Goal: Find specific page/section: Find specific page/section

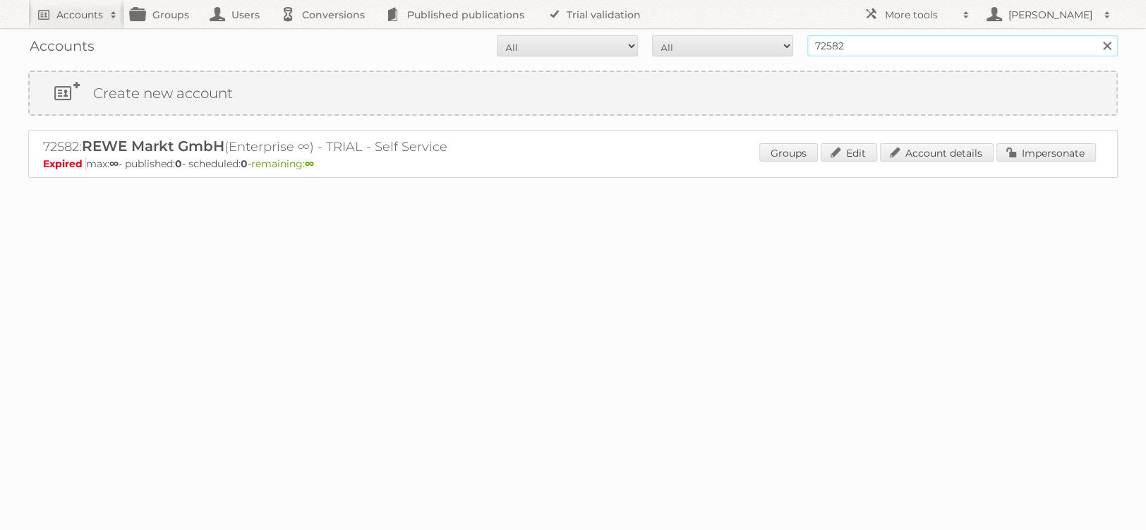
click at [865, 54] on input "72582" at bounding box center [962, 45] width 311 height 21
type input "aldi süd"
click at [1096, 35] on input "Search" at bounding box center [1106, 45] width 21 height 21
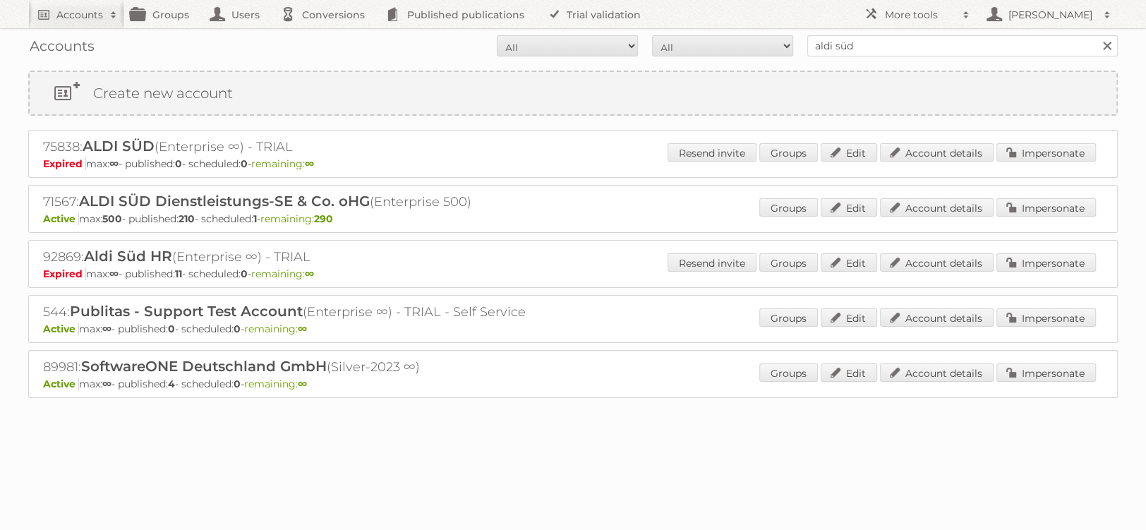
click at [58, 200] on h2 "71567: ALDI SÜD Dienstleistungs-SE & Co. oHG (Enterprise 500)" at bounding box center [290, 202] width 494 height 18
copy h2 "71567"
click at [857, 38] on input "aldi süd" at bounding box center [962, 45] width 311 height 21
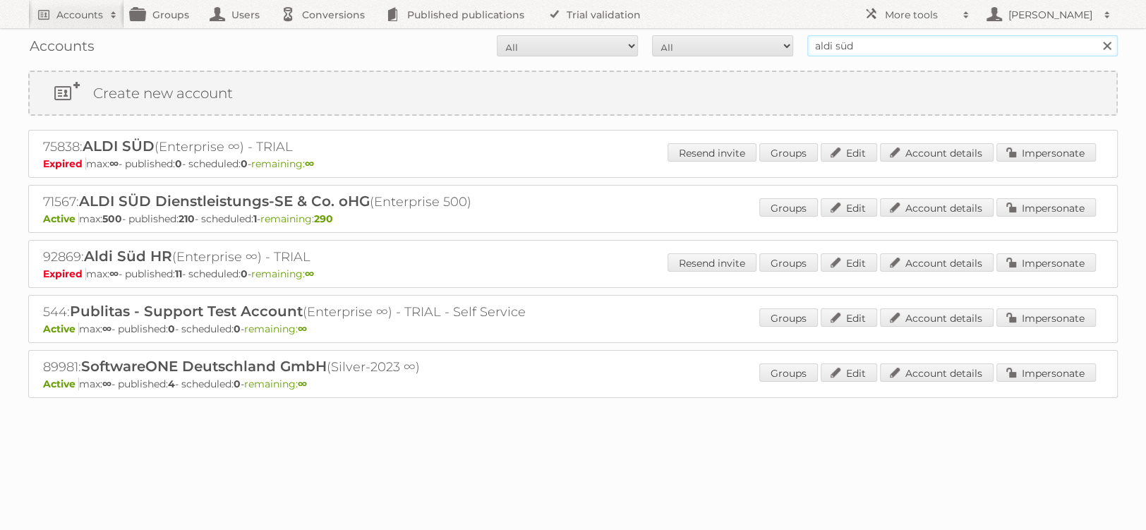
click at [857, 38] on input "aldi süd" at bounding box center [962, 45] width 311 height 21
type input "edeka ict"
click at [1096, 35] on input "Search" at bounding box center [1106, 45] width 21 height 21
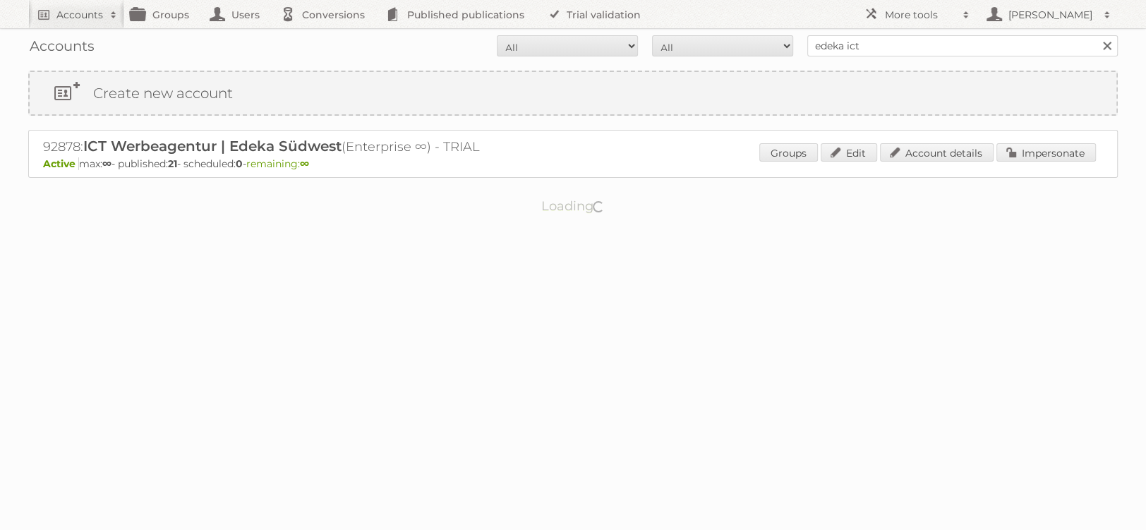
click at [55, 143] on h2 "92878: ICT Werbeagentur | Edeka Südwest (Enterprise ∞) - TRIAL" at bounding box center [290, 147] width 494 height 18
copy h2 "92878"
